Goal: Contribute content: Contribute content

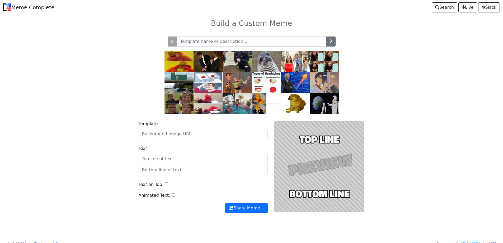
click at [299, 145] on div at bounding box center [319, 166] width 97 height 92
click at [245, 45] on input "text" at bounding box center [252, 41] width 150 height 10
type input "s"
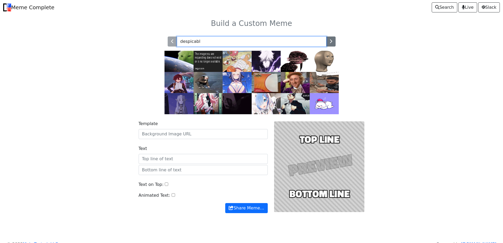
type input "despicable"
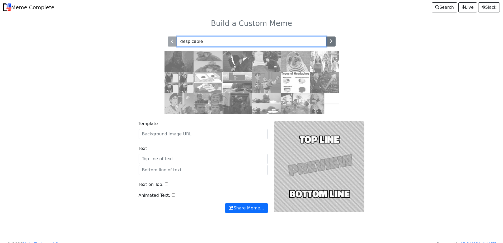
drag, startPoint x: 240, startPoint y: 38, endPoint x: 171, endPoint y: 38, distance: 69.2
click at [171, 38] on div "despicable" at bounding box center [252, 41] width 168 height 10
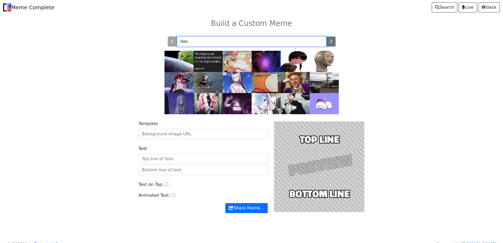
type input "des"
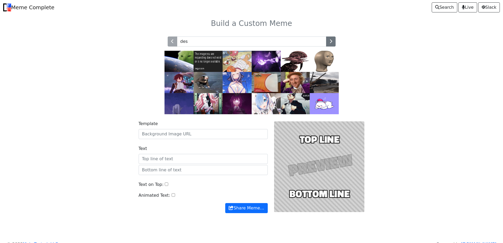
click at [239, 76] on img at bounding box center [237, 82] width 29 height 21
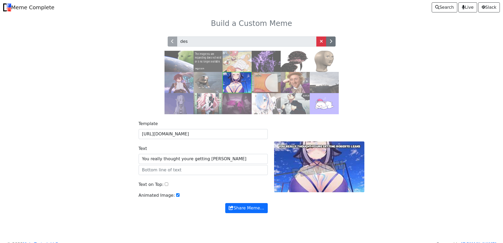
type input "You really thought youre getting [PERSON_NAME]"
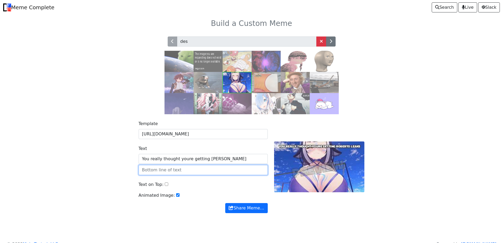
click at [193, 173] on input "text" at bounding box center [203, 170] width 129 height 10
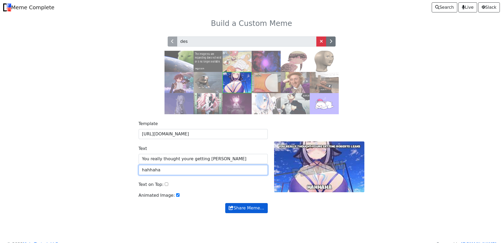
type input "hahhaha"
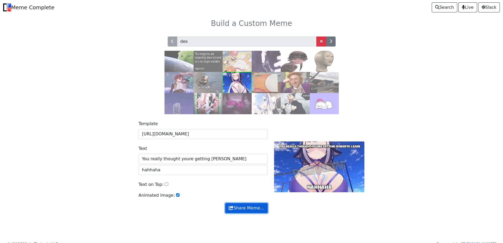
click at [241, 208] on button "Share Meme…" at bounding box center [246, 208] width 42 height 10
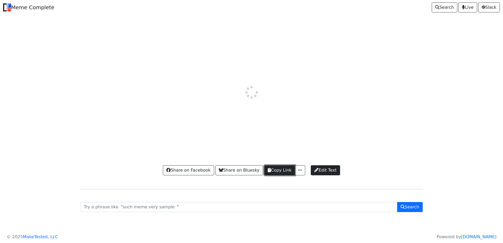
click at [268, 171] on span "button" at bounding box center [269, 170] width 3 height 4
